Goal: Task Accomplishment & Management: Complete application form

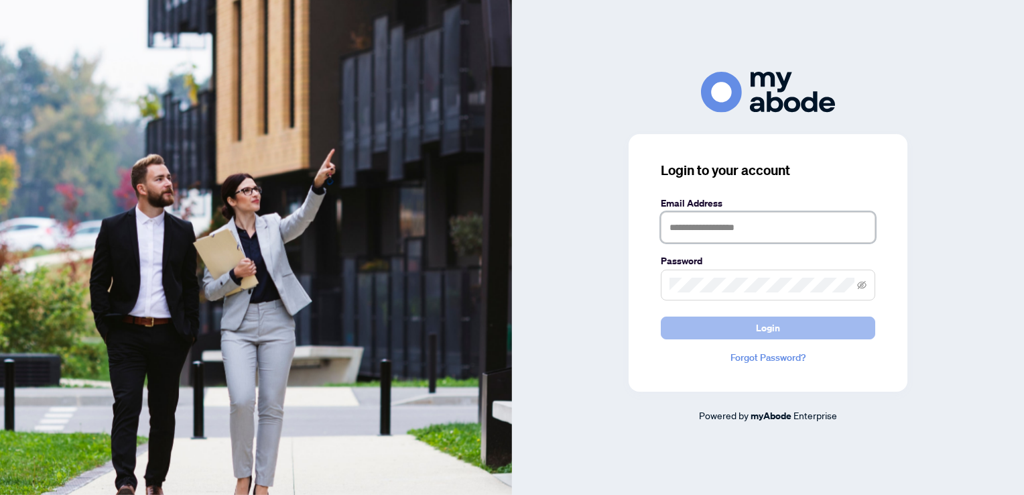
type input "**********"
click at [709, 326] on button "Login" at bounding box center [768, 327] width 214 height 23
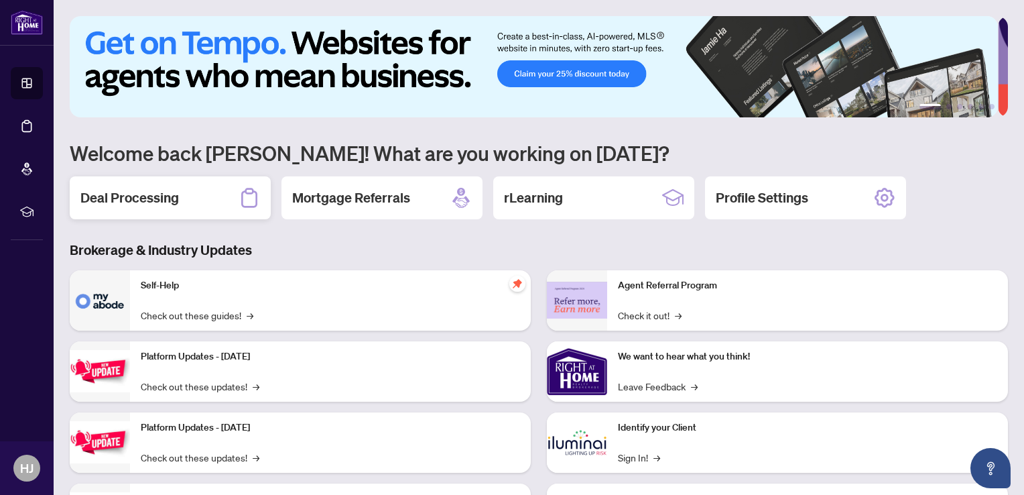
click at [176, 196] on h2 "Deal Processing" at bounding box center [129, 197] width 99 height 19
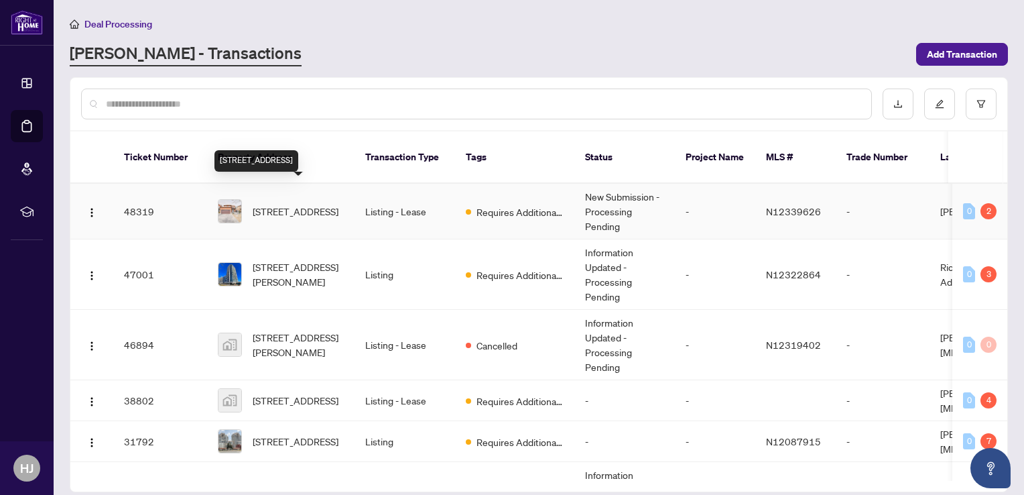
click at [288, 204] on span "[STREET_ADDRESS]" at bounding box center [296, 211] width 86 height 15
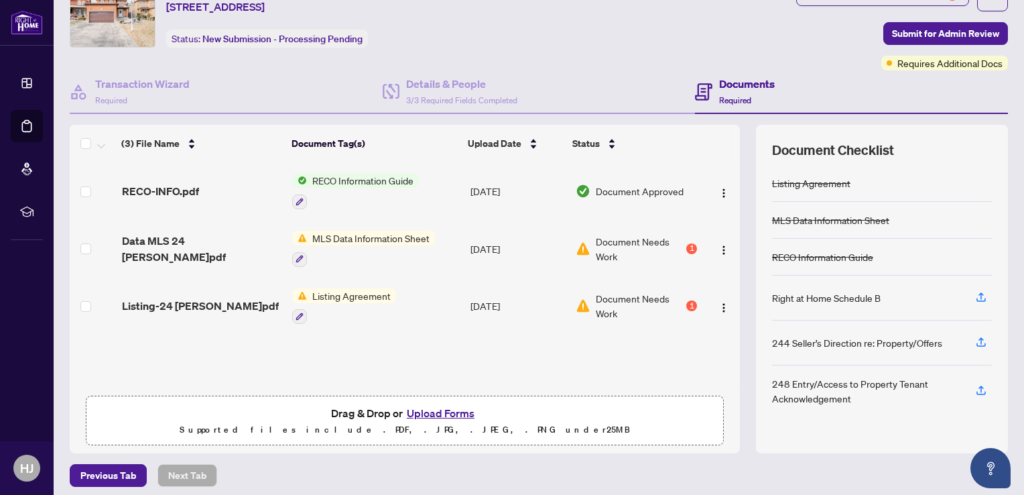
scroll to position [64, 0]
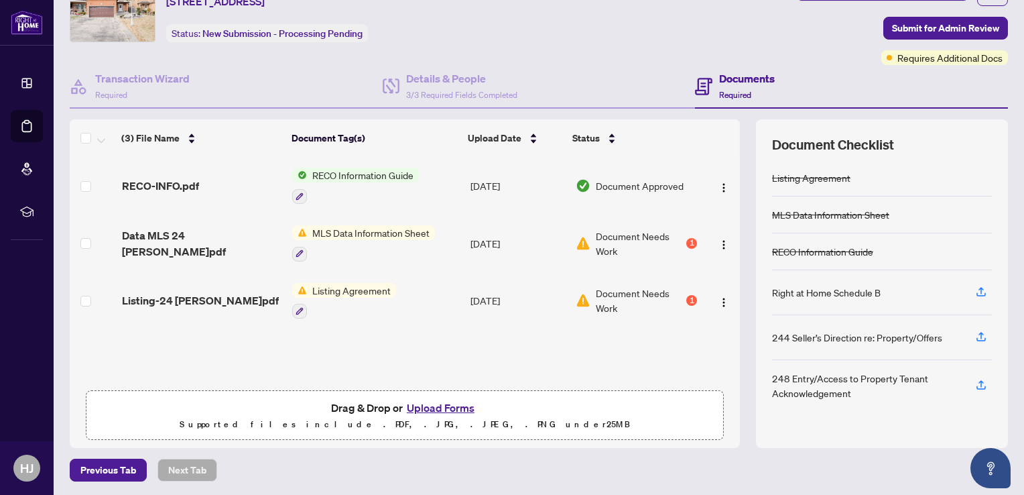
click at [422, 406] on button "Upload Forms" at bounding box center [441, 407] width 76 height 17
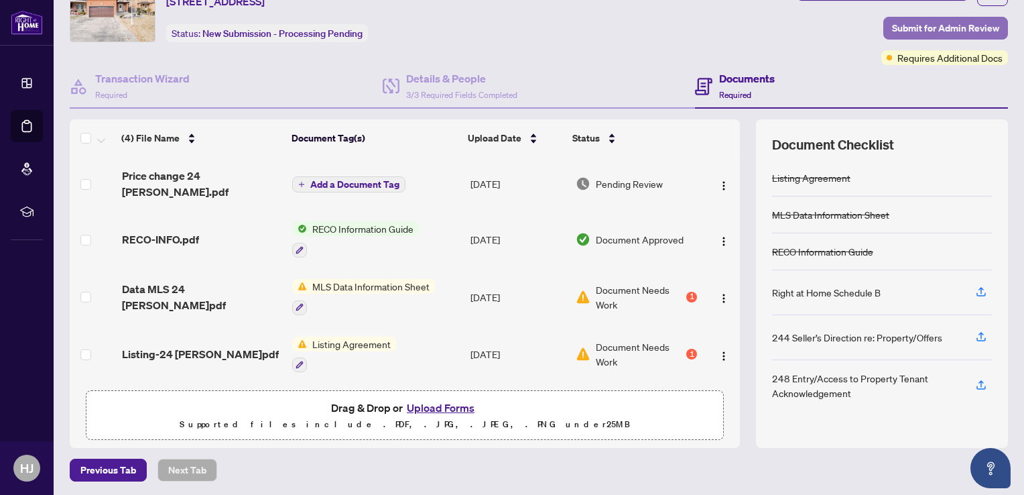
click at [906, 25] on span "Submit for Admin Review" at bounding box center [945, 27] width 107 height 21
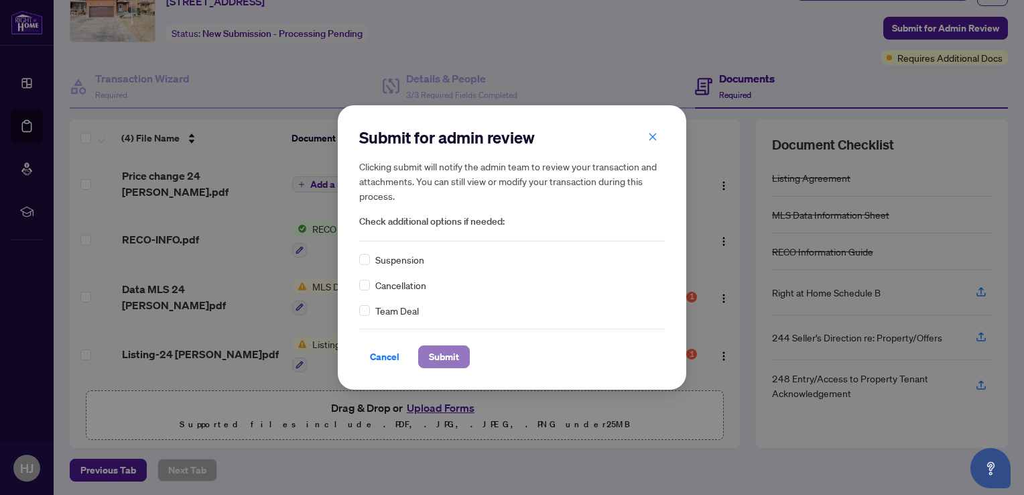
click at [444, 361] on span "Submit" at bounding box center [444, 356] width 30 height 21
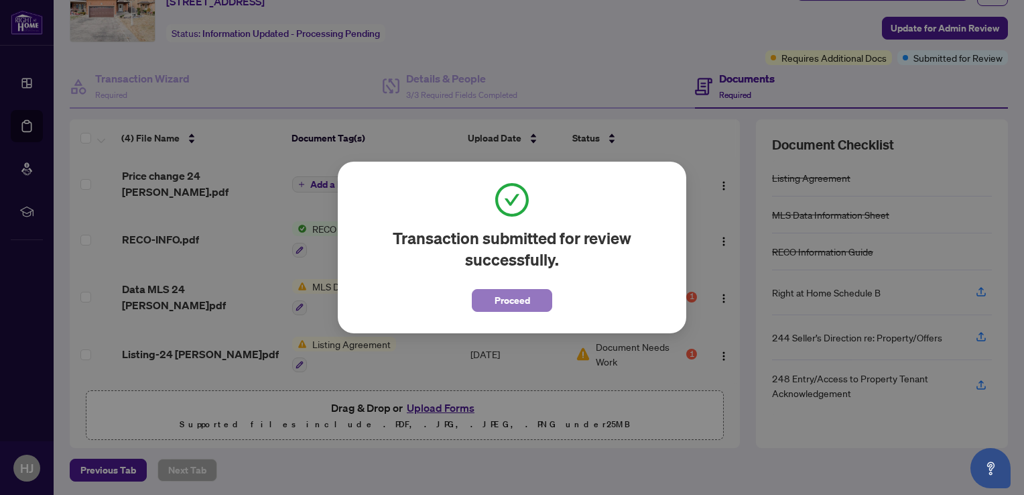
click at [505, 304] on span "Proceed" at bounding box center [513, 300] width 36 height 21
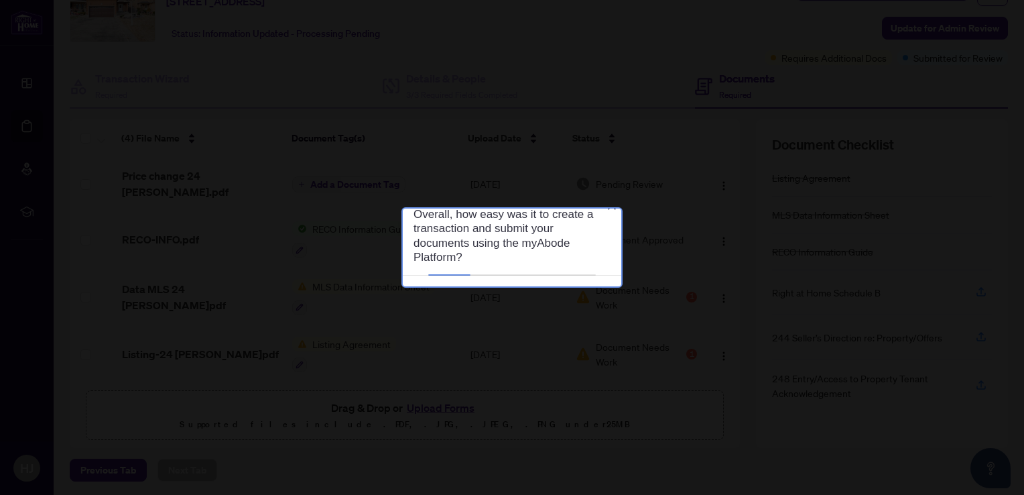
scroll to position [0, 0]
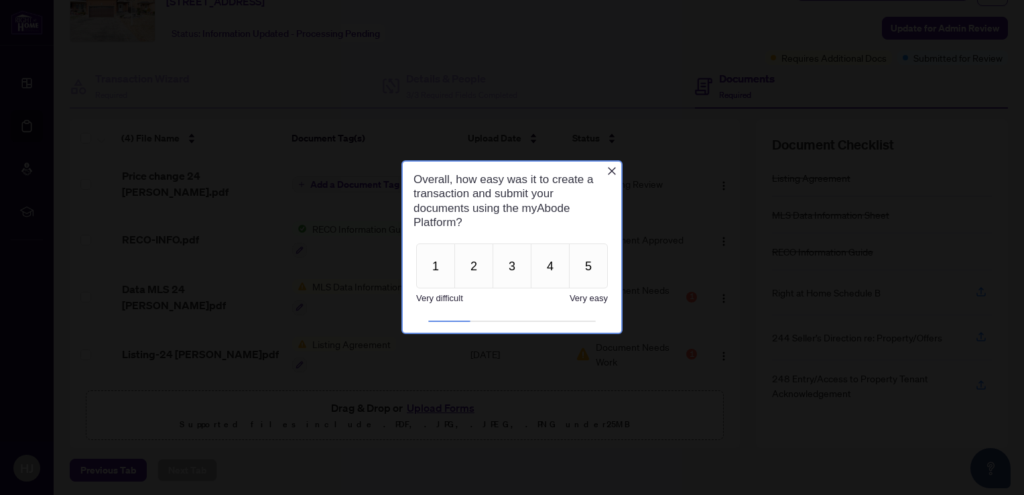
click at [614, 165] on div "Overall, how easy was it to create a transaction and submit your documents usin…" at bounding box center [512, 201] width 219 height 78
click at [611, 171] on icon "Close button" at bounding box center [612, 171] width 11 height 11
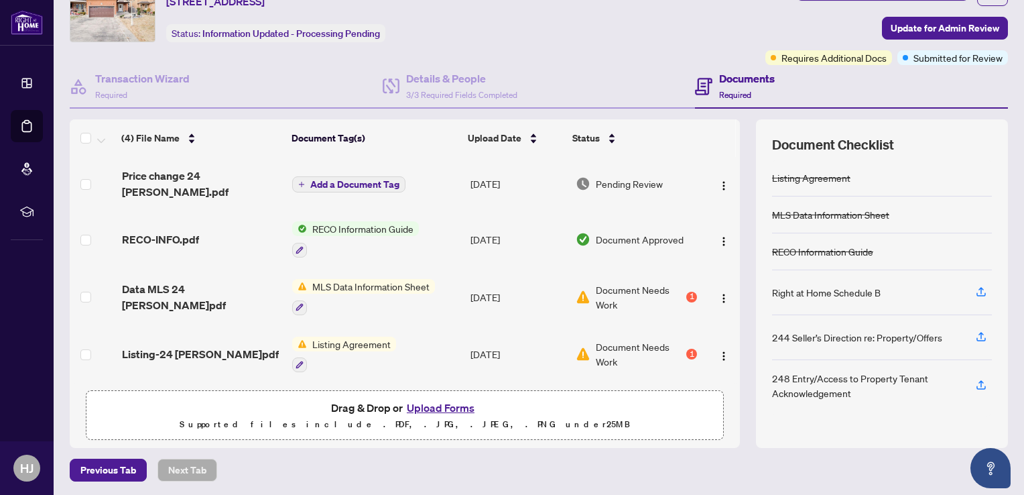
click at [611, 176] on span "Pending Review" at bounding box center [629, 183] width 67 height 15
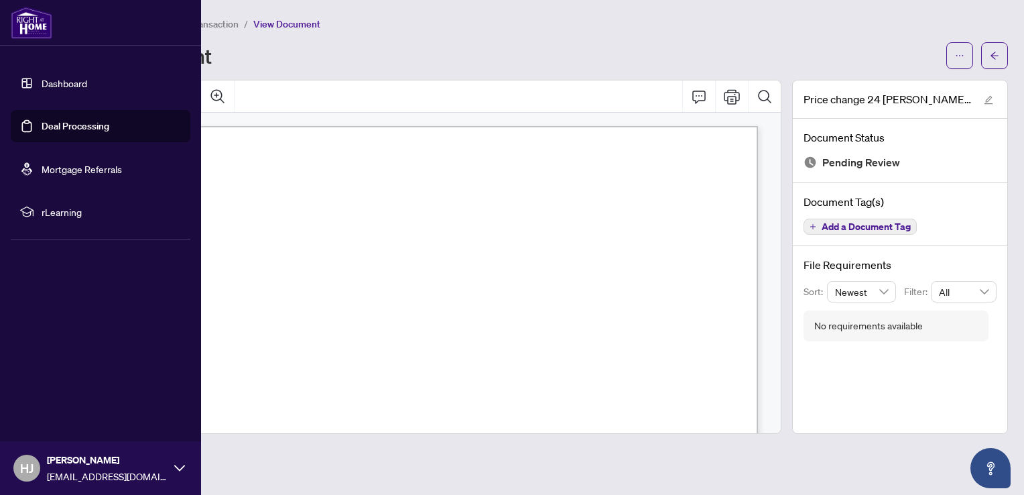
click at [50, 82] on link "Dashboard" at bounding box center [65, 83] width 46 height 12
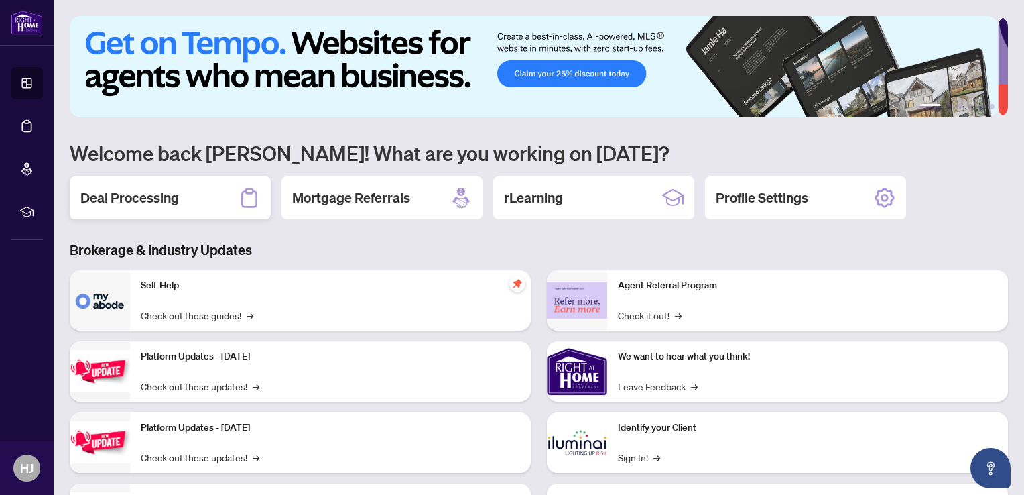
click at [202, 196] on div "Deal Processing" at bounding box center [170, 197] width 201 height 43
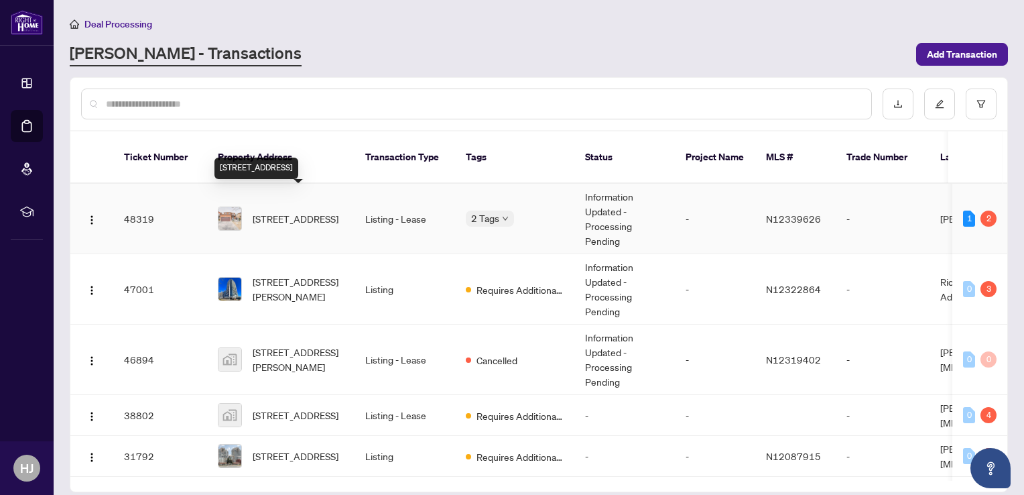
click at [314, 212] on span "[STREET_ADDRESS]" at bounding box center [296, 218] width 86 height 15
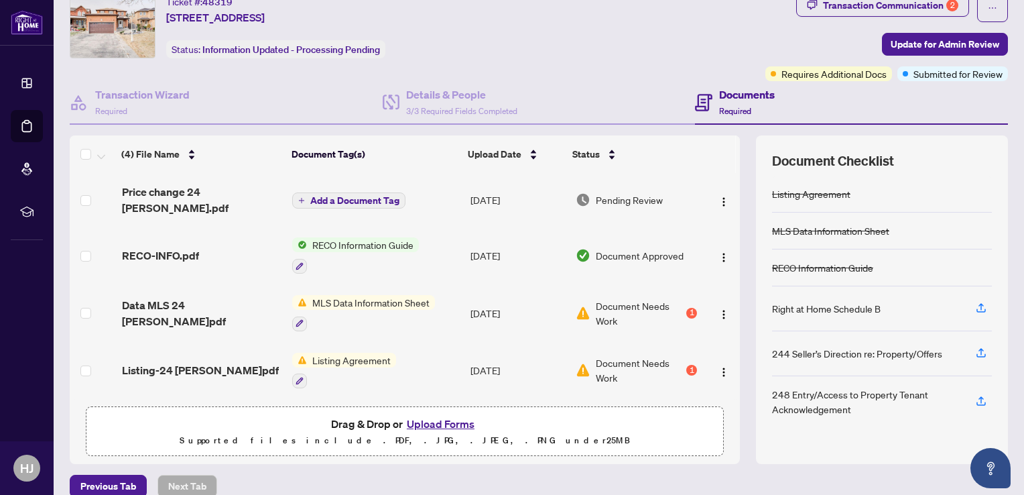
scroll to position [48, 0]
click at [633, 298] on span "Document Needs Work" at bounding box center [640, 312] width 88 height 29
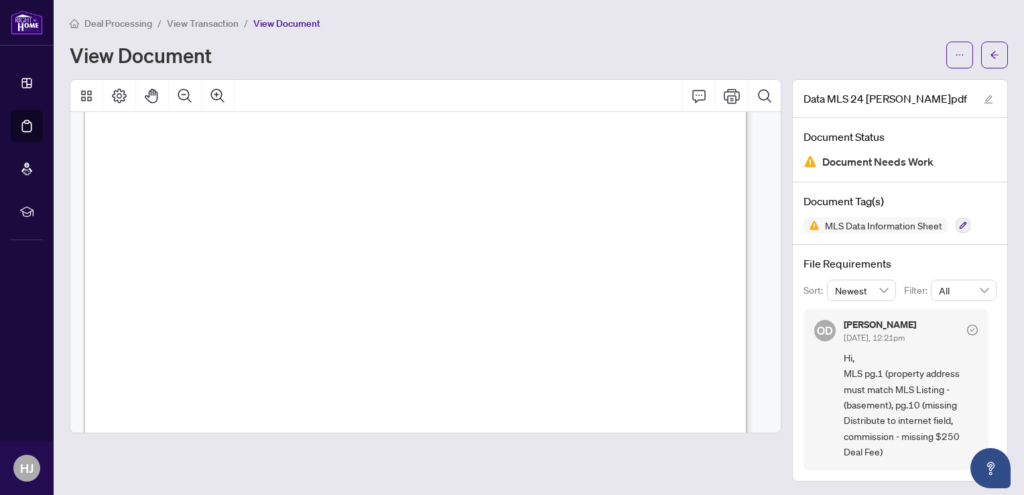
scroll to position [236, 0]
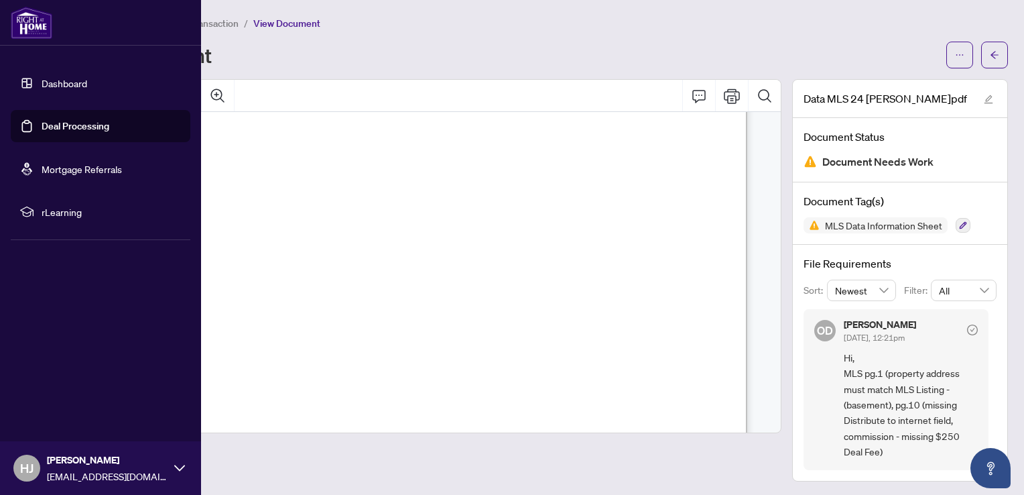
click at [50, 82] on link "Dashboard" at bounding box center [65, 83] width 46 height 12
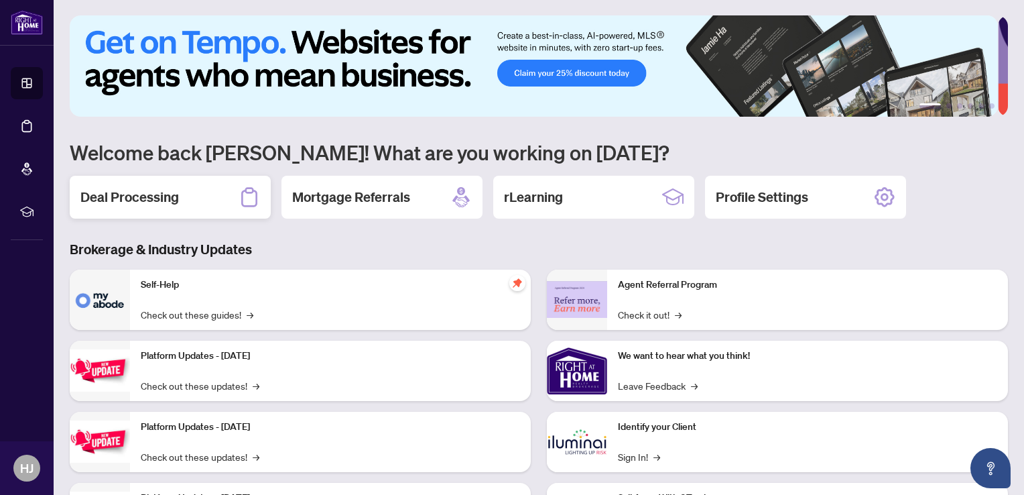
click at [180, 184] on div "Deal Processing" at bounding box center [170, 197] width 201 height 43
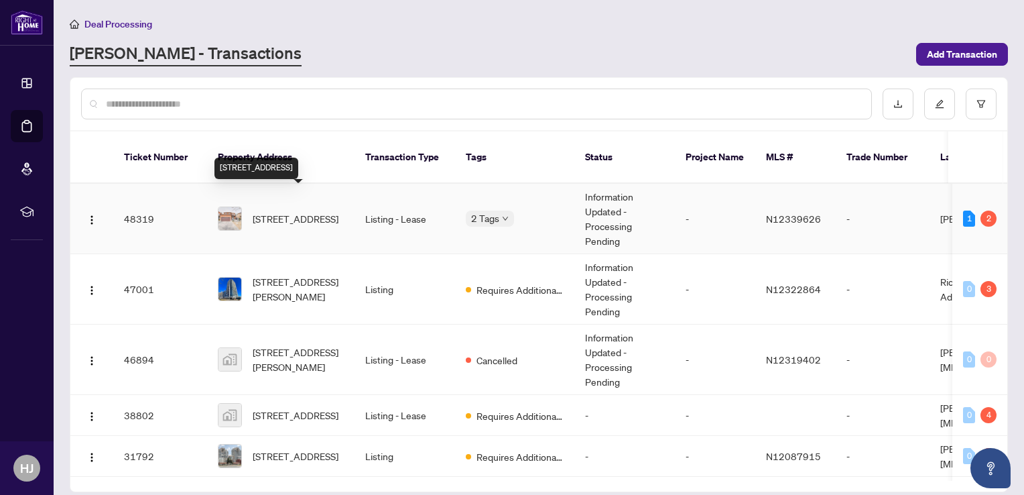
click at [276, 211] on span "[STREET_ADDRESS]" at bounding box center [296, 218] width 86 height 15
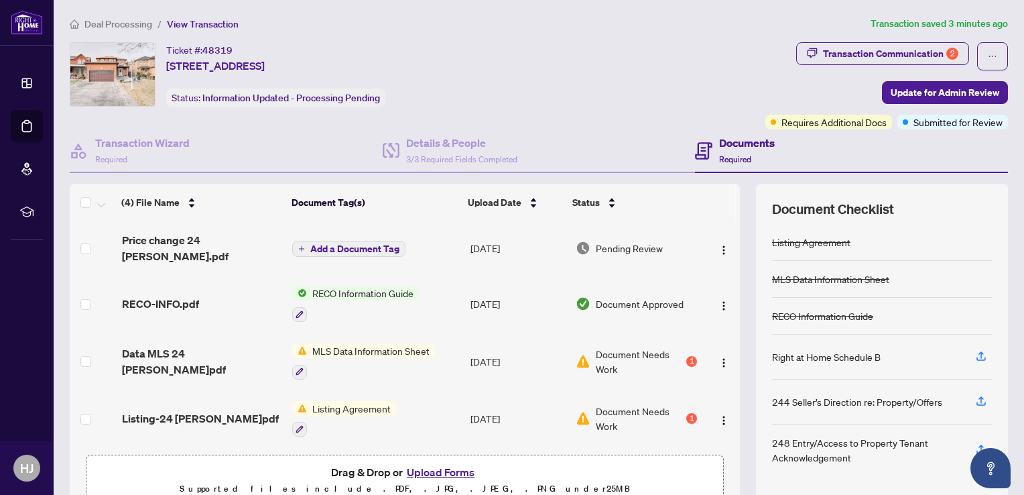
click at [363, 401] on span "Listing Agreement" at bounding box center [351, 408] width 89 height 15
click at [372, 401] on span "Listing Agreement" at bounding box center [351, 408] width 89 height 15
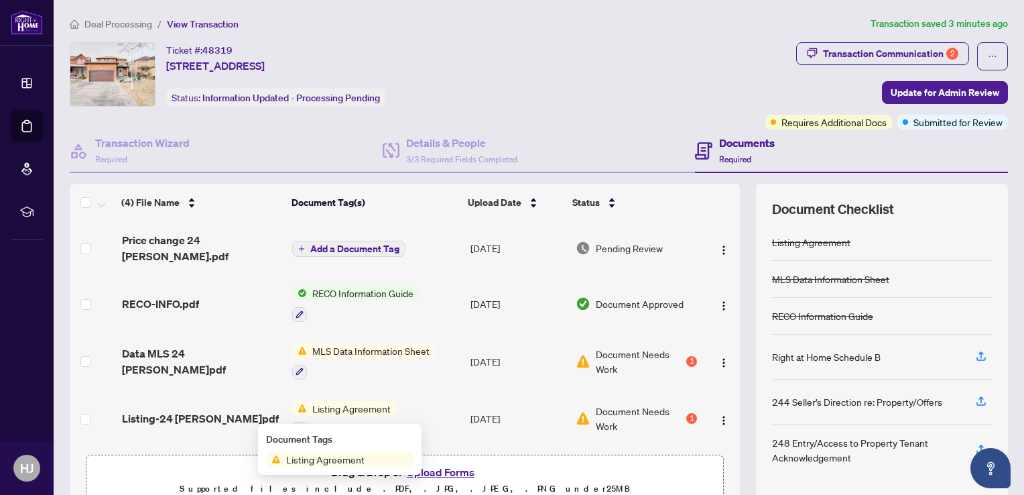
click at [334, 462] on span "Listing Agreement" at bounding box center [325, 459] width 89 height 15
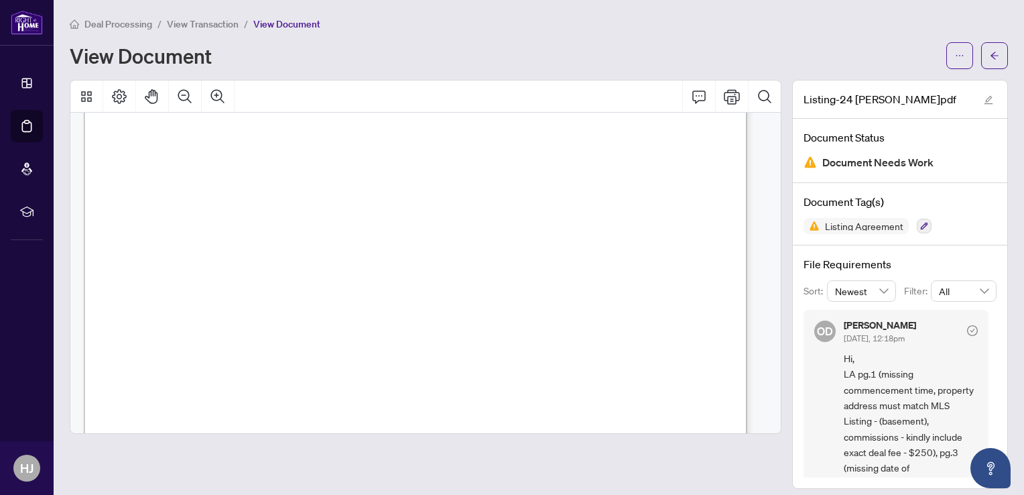
scroll to position [377, 0]
click at [408, 342] on span "(i) the Landlord agrees to pay the Listing Brokerage a commission of ..........…" at bounding box center [388, 342] width 481 height 11
